Goal: Task Accomplishment & Management: Manage account settings

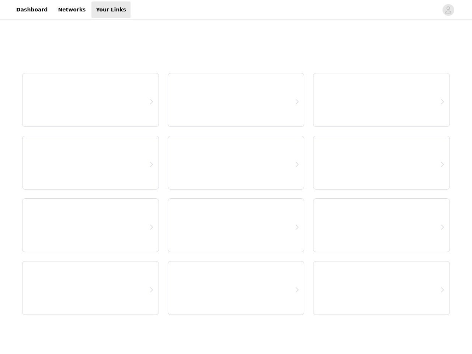
select select "12"
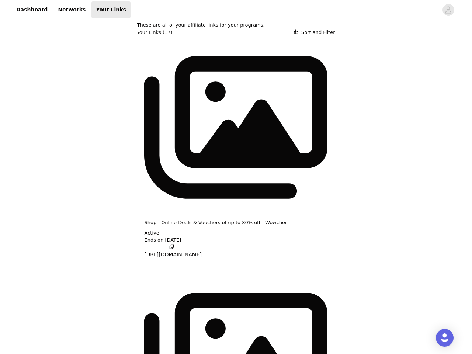
click at [236, 10] on div at bounding box center [285, 9] width 308 height 17
click at [449, 10] on icon "avatar" at bounding box center [448, 10] width 7 height 12
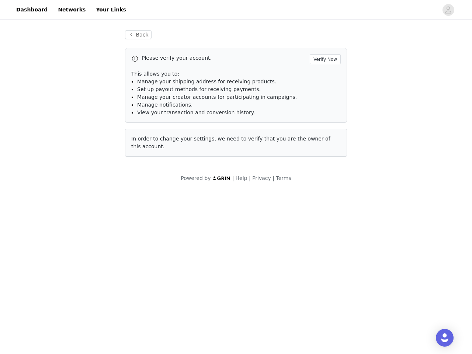
click at [248, 80] on span "Manage your shipping address for receiving products." at bounding box center [206, 82] width 139 height 6
click at [236, 108] on li "Manage notifications." at bounding box center [239, 105] width 204 height 8
